Goal: Task Accomplishment & Management: Use online tool/utility

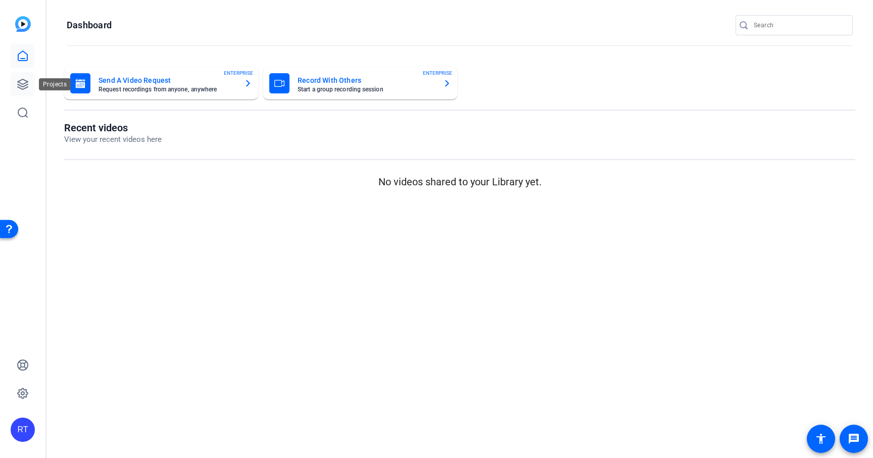
click at [24, 87] on icon at bounding box center [23, 84] width 12 height 12
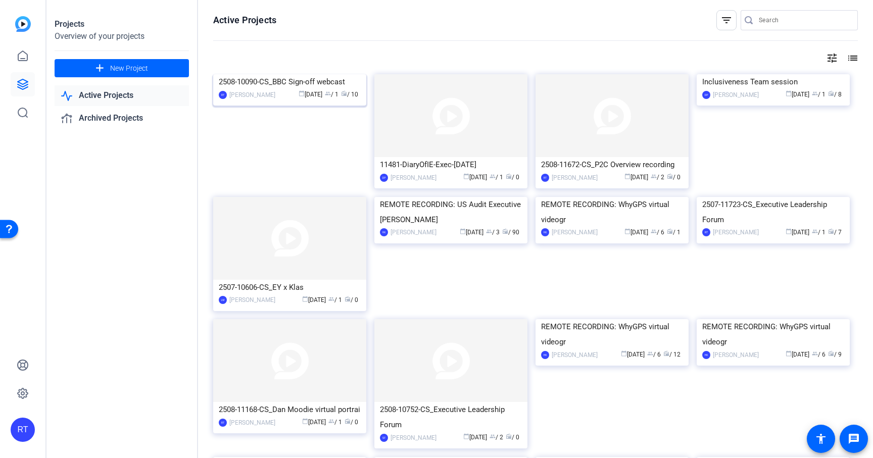
click at [288, 89] on div "2508-10090-CS_BBC Sign-off webcast" at bounding box center [290, 81] width 142 height 15
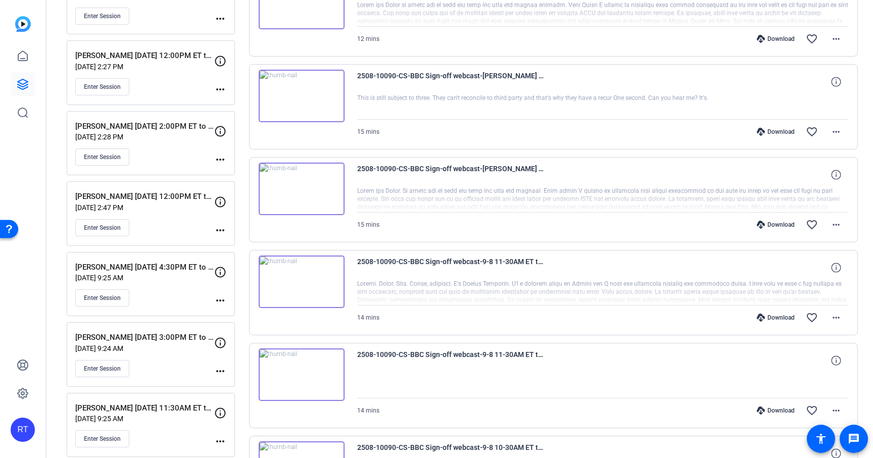
scroll to position [256, 0]
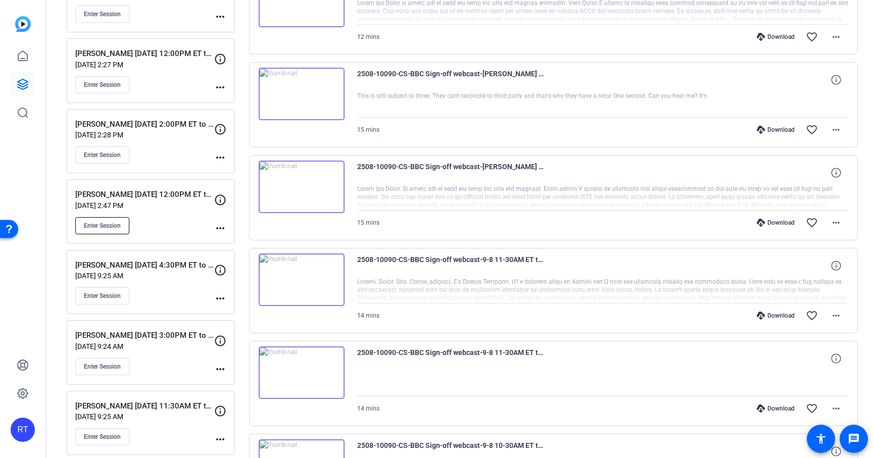
click at [112, 224] on span "Enter Session" at bounding box center [102, 226] width 37 height 8
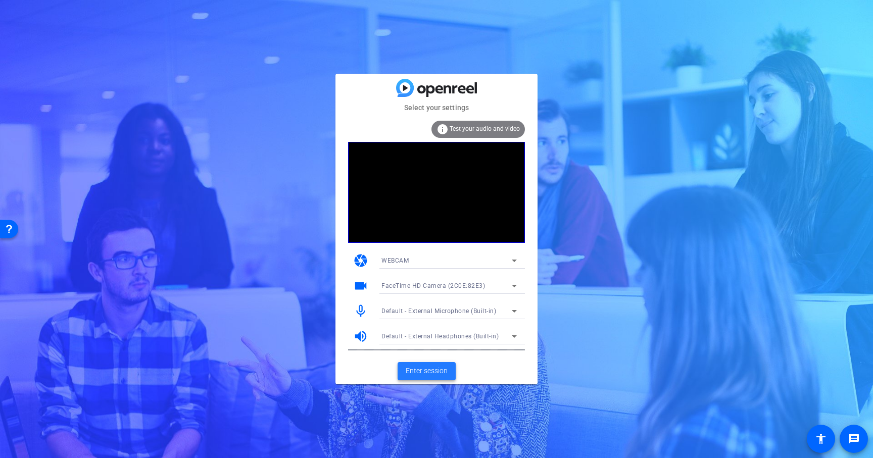
click at [421, 369] on span "Enter session" at bounding box center [427, 371] width 42 height 11
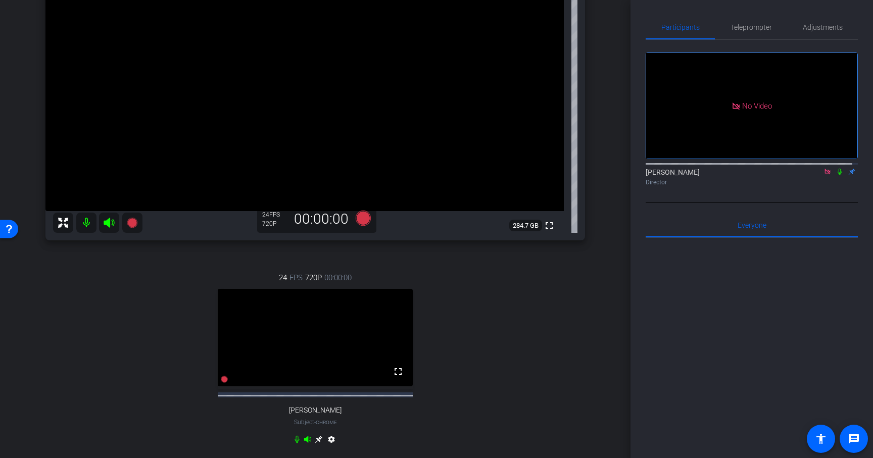
scroll to position [156, 0]
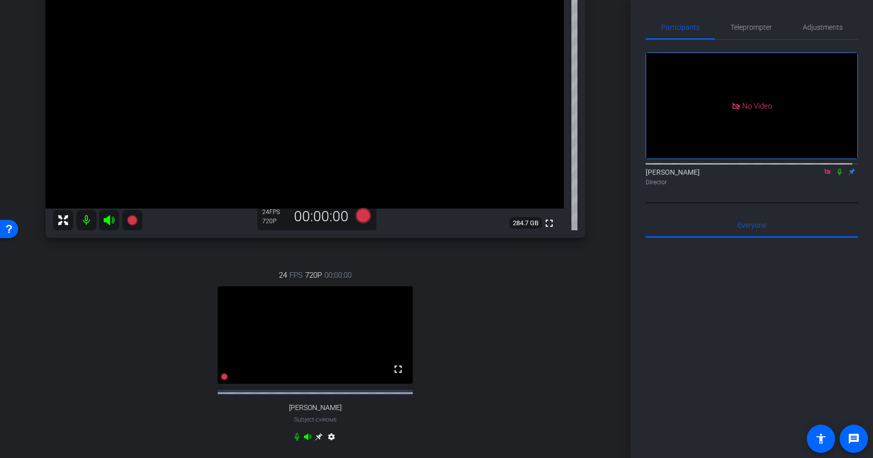
click at [315, 441] on icon at bounding box center [319, 437] width 8 height 8
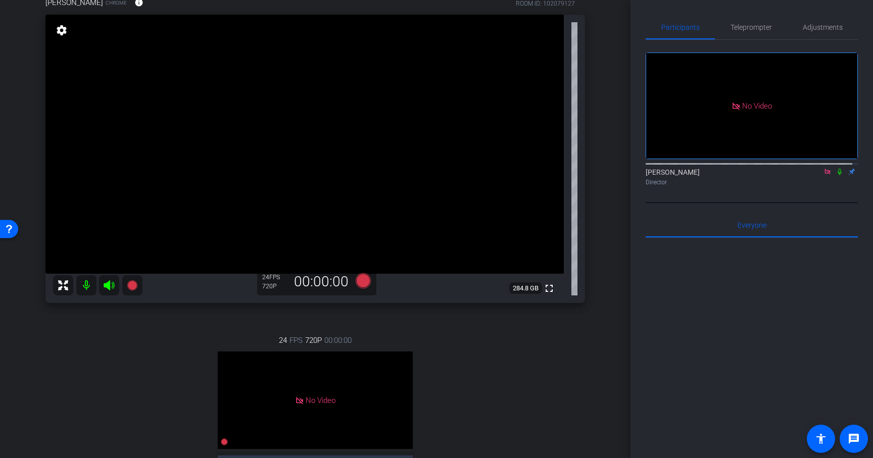
scroll to position [119, 0]
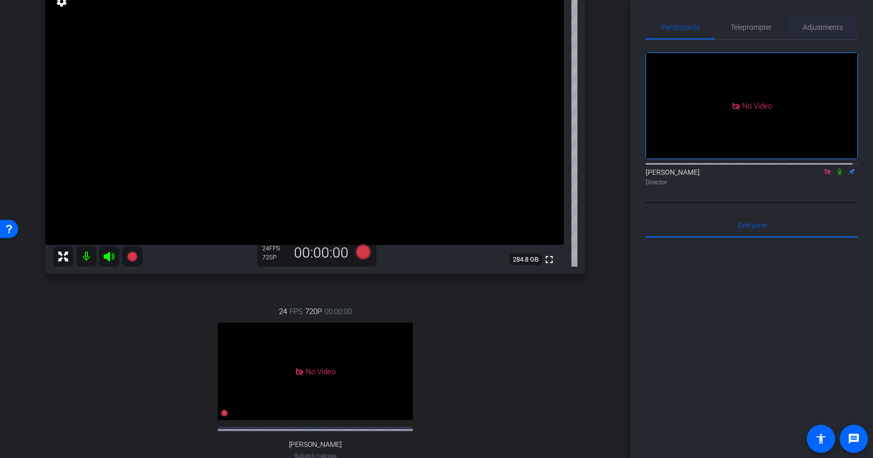
click at [818, 25] on span "Adjustments" at bounding box center [823, 27] width 40 height 7
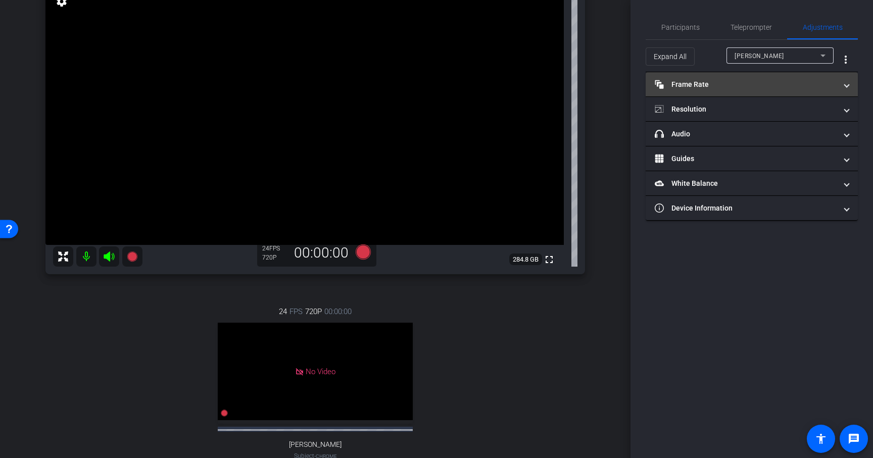
click at [741, 87] on mat-panel-title "Frame Rate Frame Rate" at bounding box center [746, 84] width 182 height 11
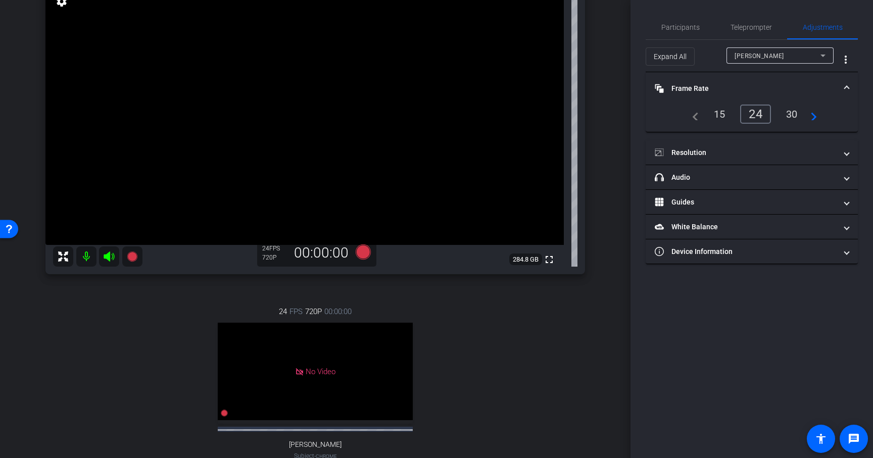
click at [782, 64] on div at bounding box center [779, 69] width 107 height 11
click at [779, 58] on div "Ankush" at bounding box center [777, 55] width 86 height 13
click at [776, 89] on mat-option "Mohak Arora" at bounding box center [779, 92] width 107 height 16
type input "11000"
click at [793, 115] on div "30" at bounding box center [791, 114] width 27 height 17
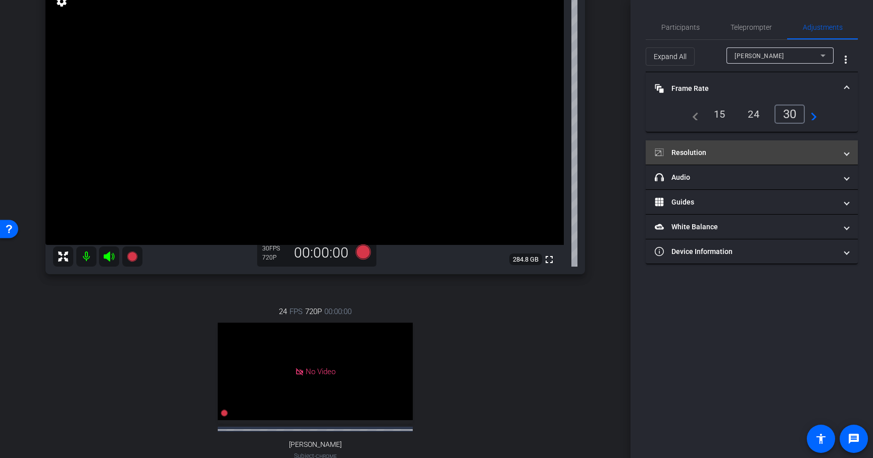
click at [702, 151] on mat-panel-title "Resolution" at bounding box center [746, 152] width 182 height 11
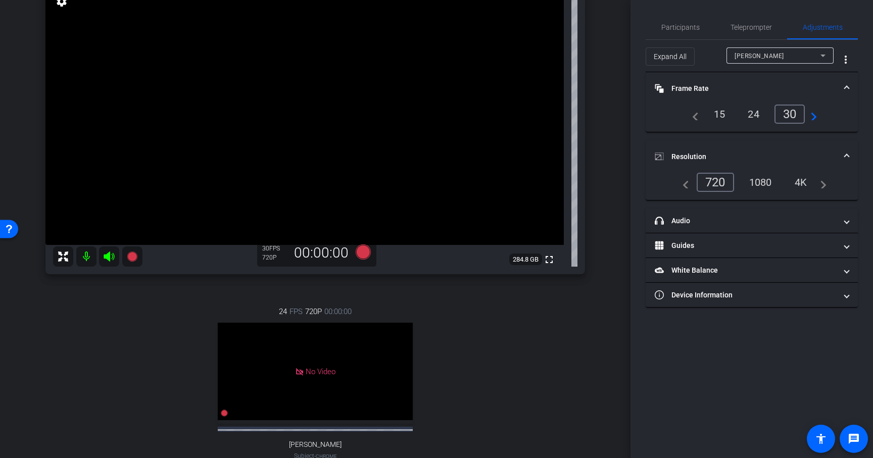
click at [759, 184] on div "1080" at bounding box center [760, 182] width 38 height 17
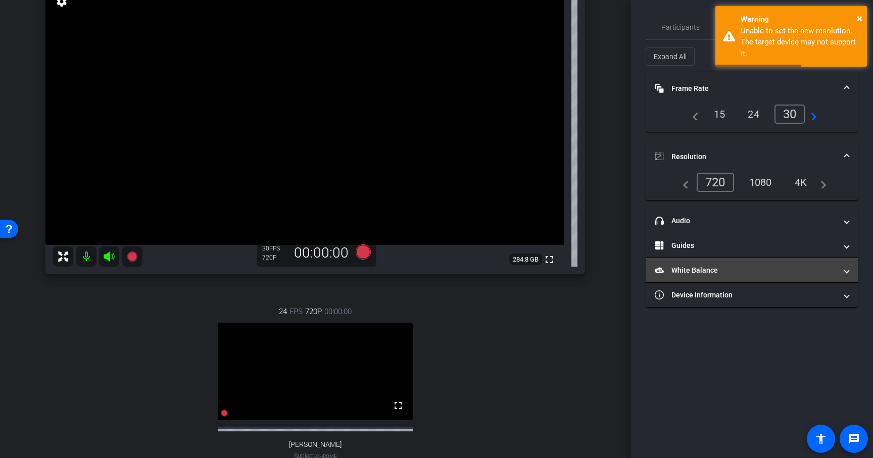
click at [670, 267] on mat-panel-title "White Balance White Balance" at bounding box center [746, 270] width 182 height 11
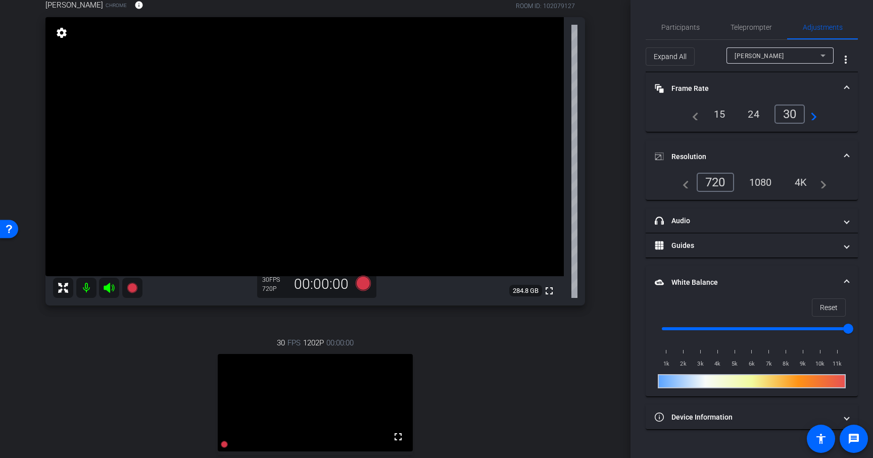
scroll to position [37, 0]
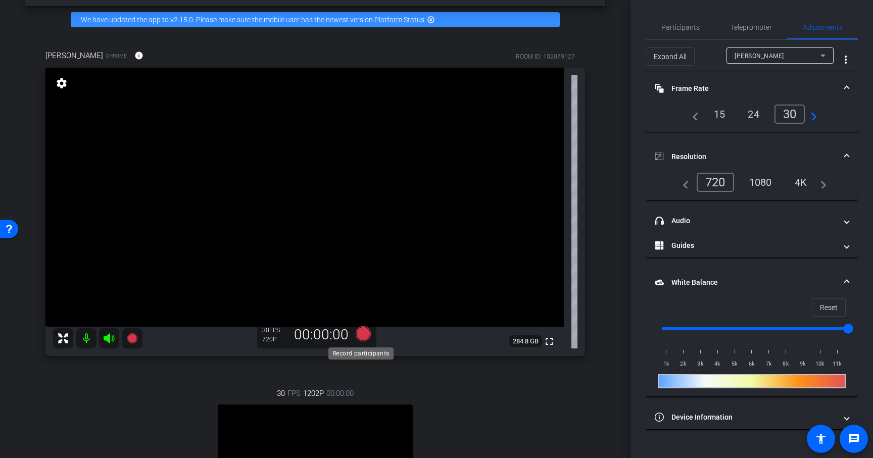
click at [363, 334] on icon at bounding box center [363, 333] width 15 height 15
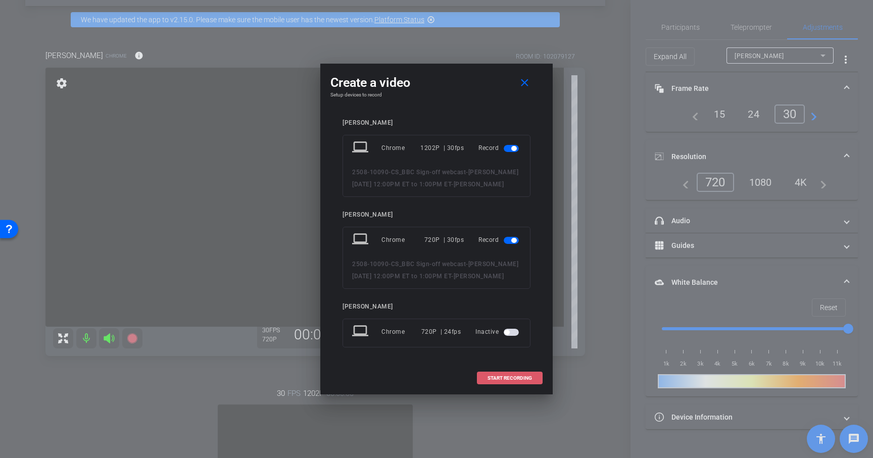
click at [511, 376] on span "START RECORDING" at bounding box center [509, 378] width 44 height 5
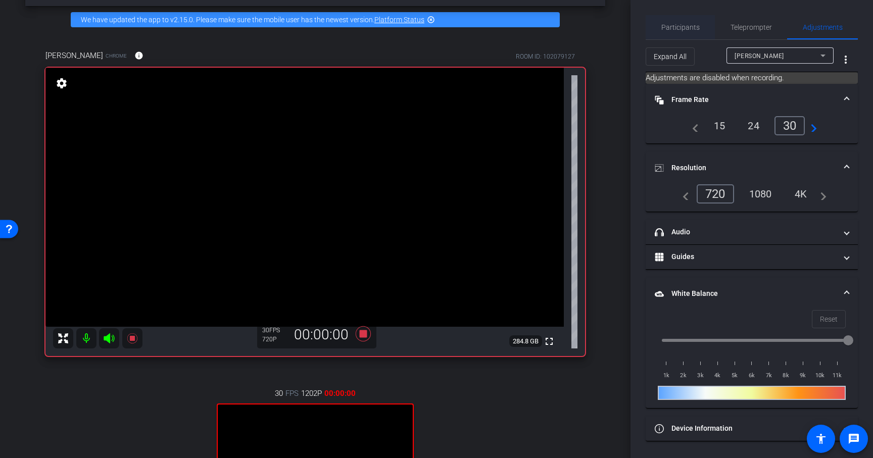
click at [684, 26] on span "Participants" at bounding box center [680, 27] width 38 height 7
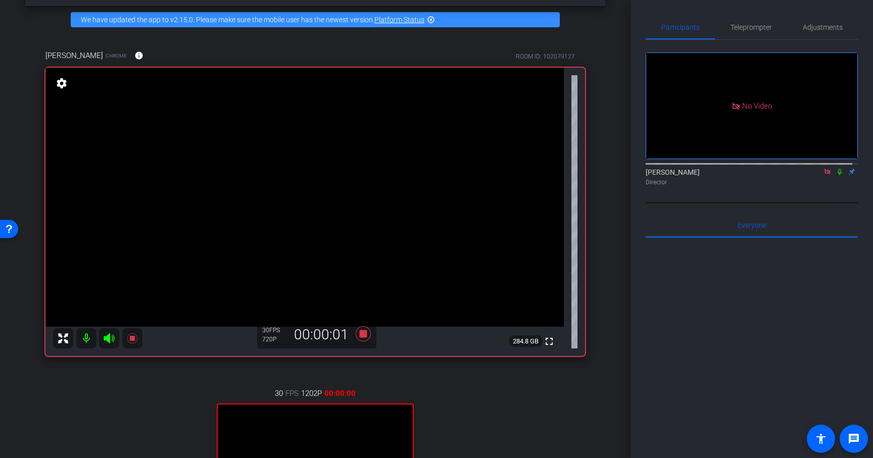
click at [835, 168] on icon at bounding box center [839, 171] width 8 height 7
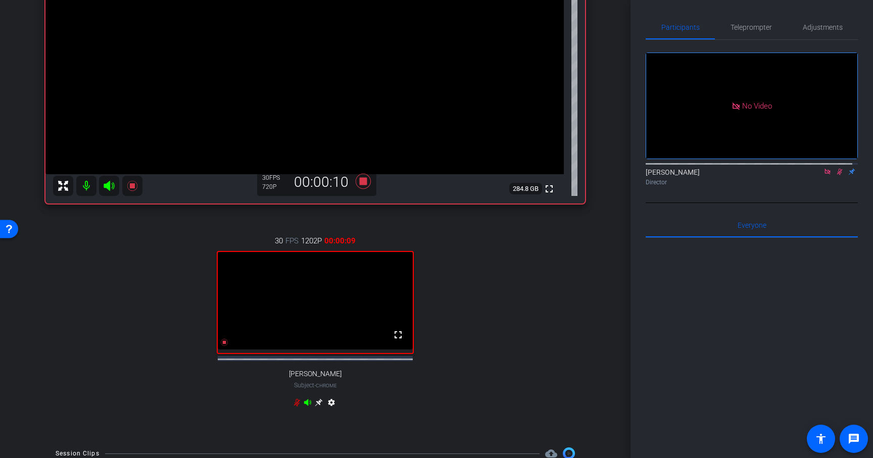
scroll to position [189, 0]
click at [837, 169] on icon at bounding box center [840, 172] width 6 height 7
click at [835, 168] on icon at bounding box center [839, 171] width 8 height 7
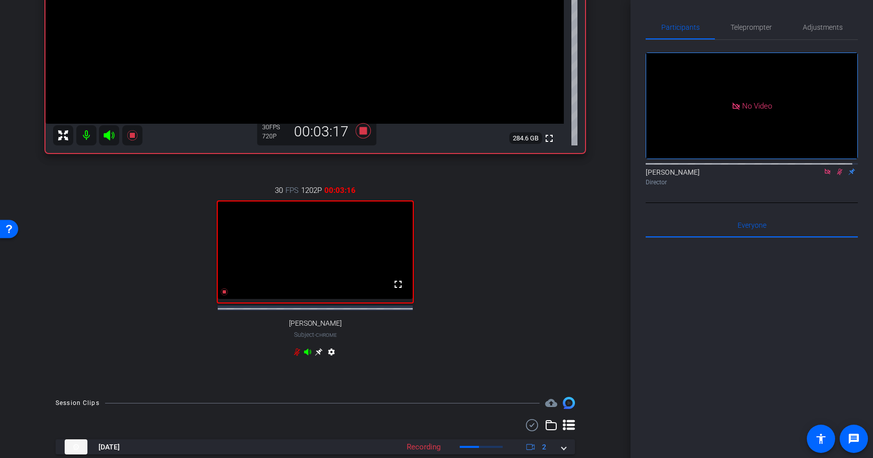
scroll to position [280, 0]
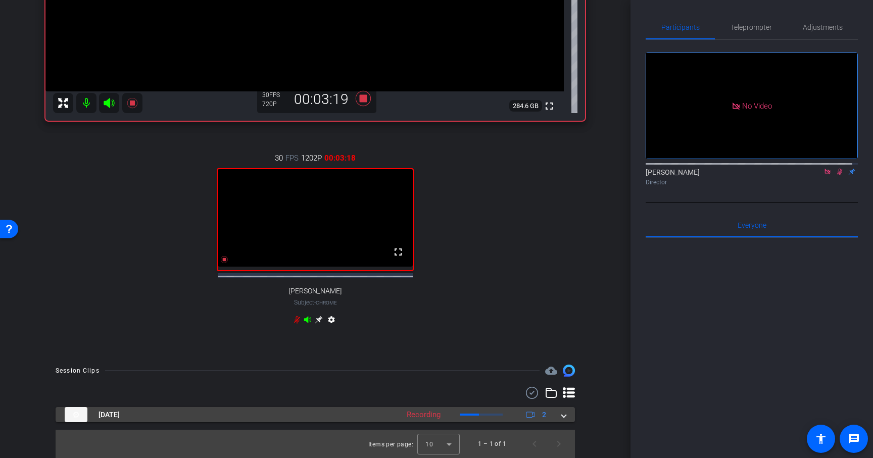
click at [562, 416] on span at bounding box center [564, 415] width 4 height 11
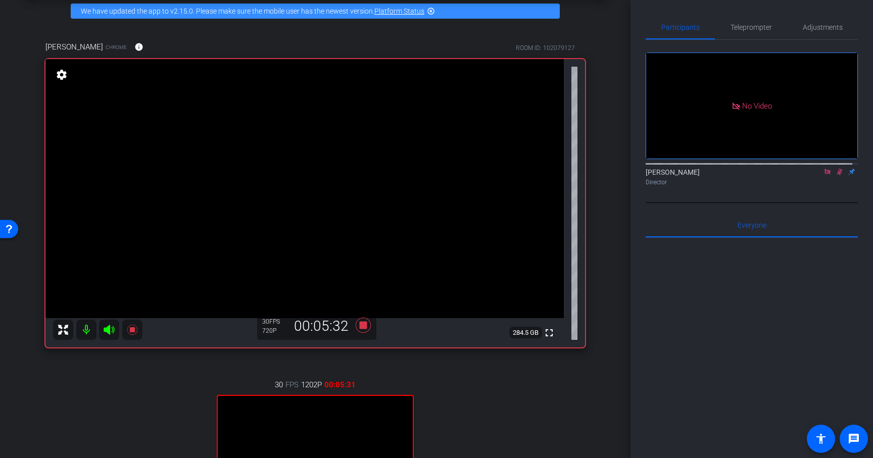
scroll to position [28, 0]
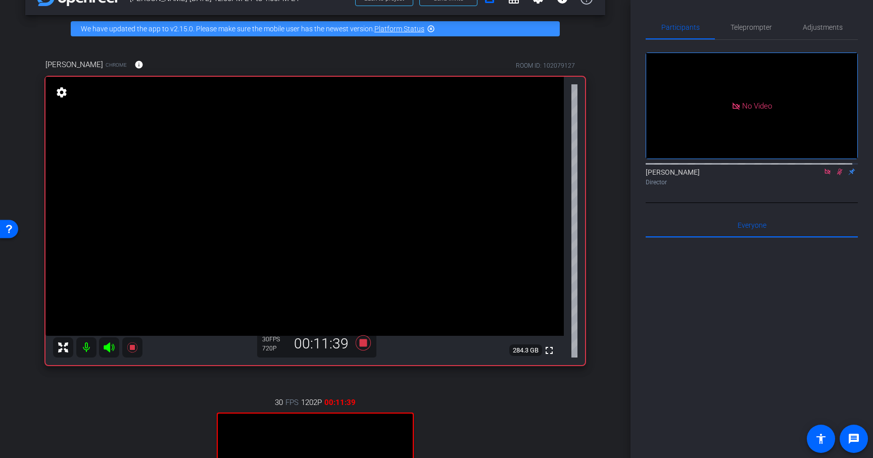
click at [327, 336] on video at bounding box center [304, 206] width 518 height 259
click at [835, 168] on icon at bounding box center [839, 171] width 8 height 7
click at [363, 343] on icon at bounding box center [363, 342] width 15 height 15
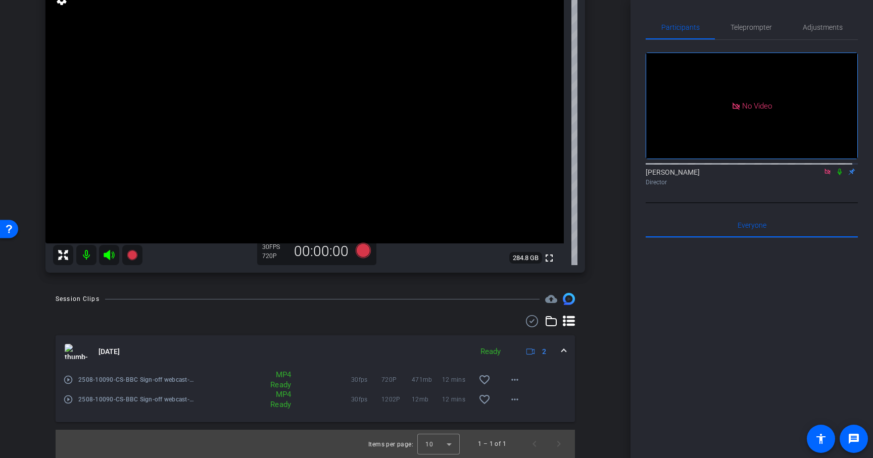
scroll to position [2, 0]
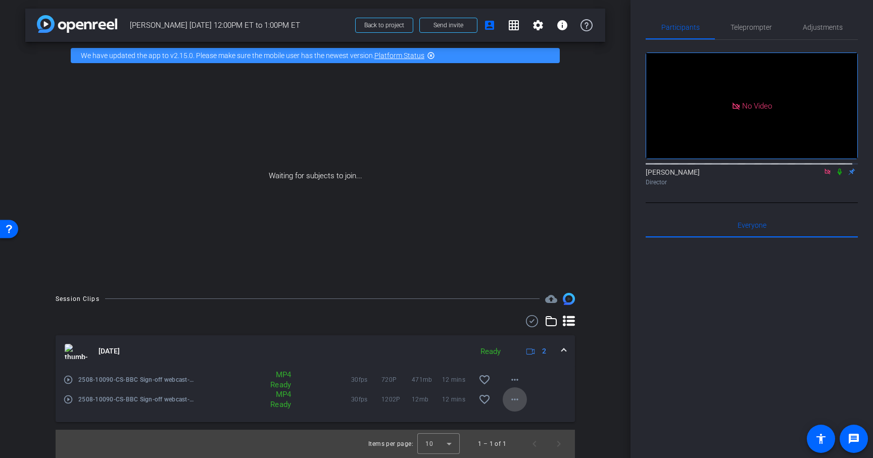
click at [511, 397] on mat-icon "more_horiz" at bounding box center [515, 399] width 12 height 12
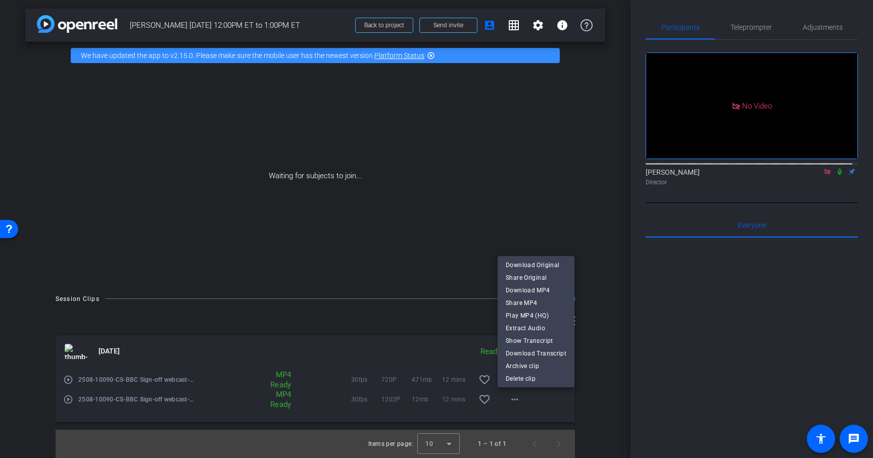
click at [606, 408] on div at bounding box center [436, 229] width 873 height 458
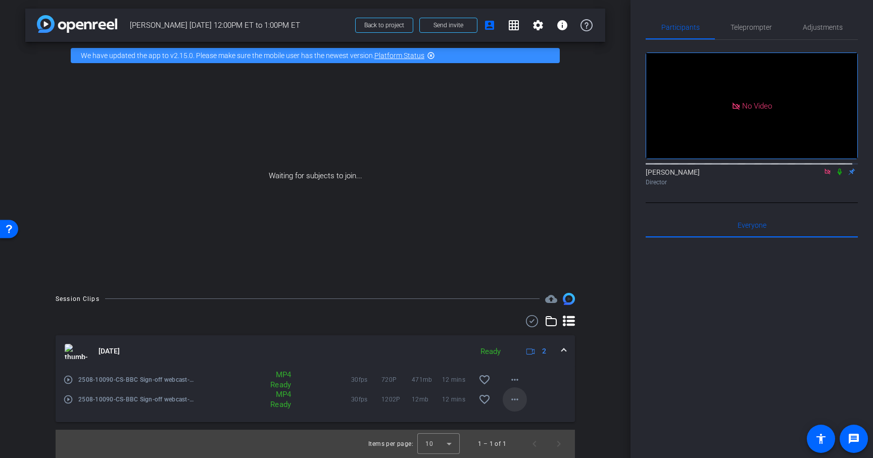
click at [512, 397] on mat-icon "more_horiz" at bounding box center [515, 399] width 12 height 12
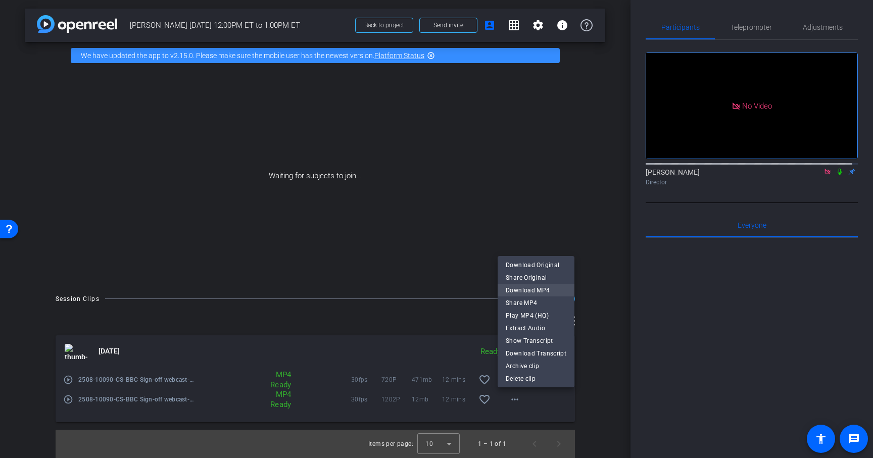
click at [535, 288] on span "Download MP4" at bounding box center [536, 290] width 61 height 12
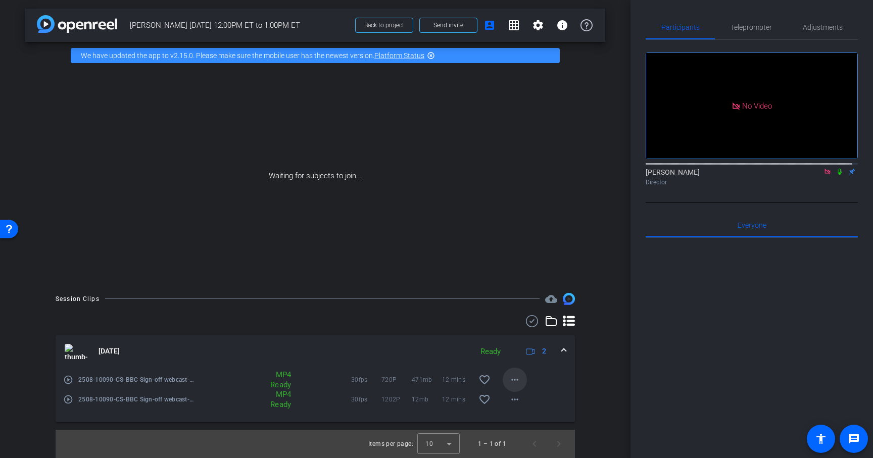
click at [511, 380] on mat-icon "more_horiz" at bounding box center [515, 380] width 12 height 12
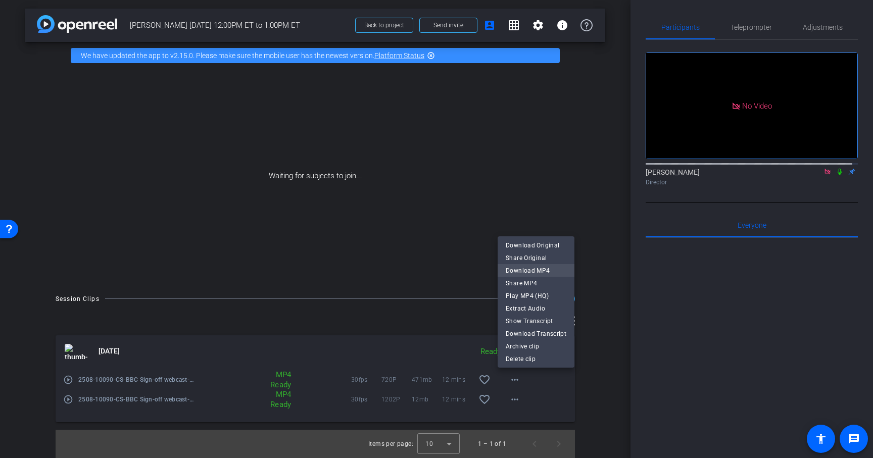
click at [535, 269] on span "Download MP4" at bounding box center [536, 271] width 61 height 12
